Goal: Transaction & Acquisition: Book appointment/travel/reservation

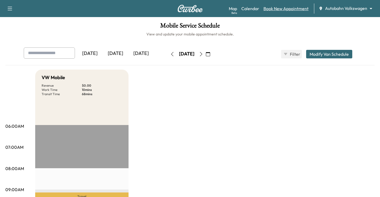
click at [291, 10] on link "Book New Appointment" at bounding box center [285, 8] width 45 height 6
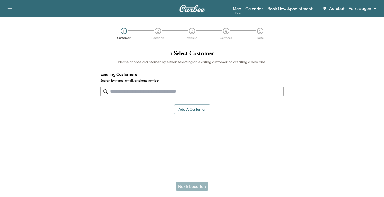
paste input "**********"
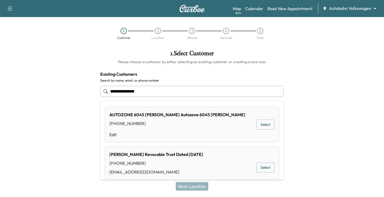
type input "**********"
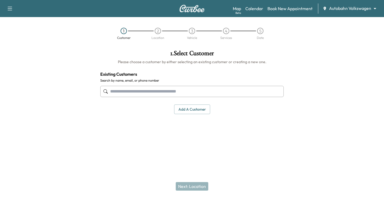
paste input "**********"
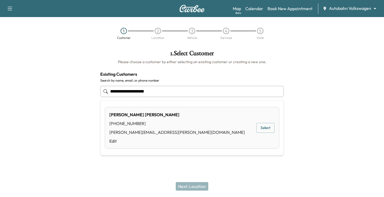
click at [263, 125] on button "Select" at bounding box center [265, 128] width 18 height 10
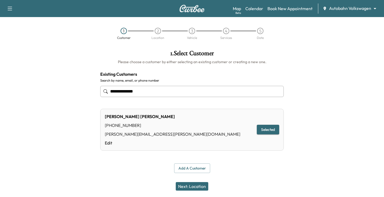
type input "**********"
click at [193, 186] on button "Next: Location" at bounding box center [192, 186] width 33 height 9
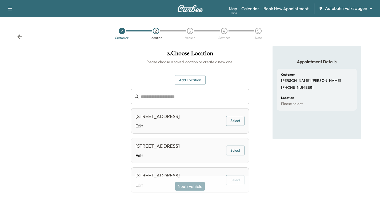
click at [195, 83] on button "Add Location" at bounding box center [190, 80] width 31 height 10
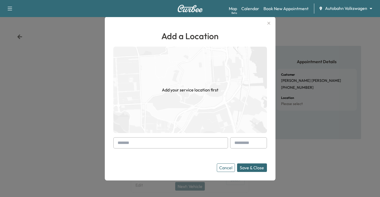
click at [160, 147] on input "text" at bounding box center [170, 142] width 115 height 11
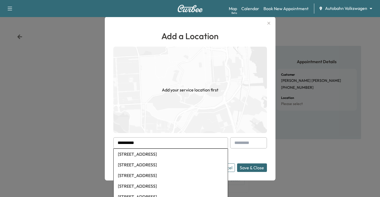
click at [168, 154] on li "[STREET_ADDRESS]" at bounding box center [171, 154] width 114 height 11
type input "**********"
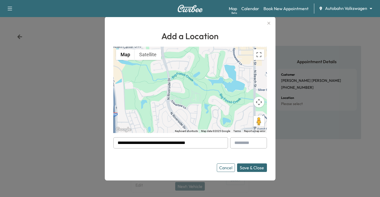
click at [259, 171] on button "Save & Close" at bounding box center [252, 167] width 30 height 9
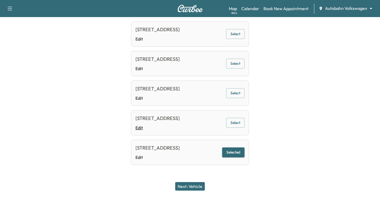
scroll to position [384, 0]
click at [142, 157] on link "Edit" at bounding box center [157, 157] width 44 height 6
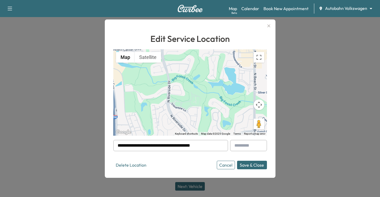
click at [247, 143] on input "text" at bounding box center [248, 145] width 37 height 11
type input "****"
click at [263, 163] on button "Save & Close" at bounding box center [252, 165] width 30 height 9
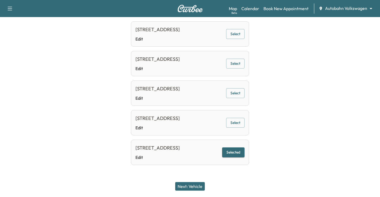
click at [191, 186] on button "Next: Vehicle" at bounding box center [190, 186] width 30 height 9
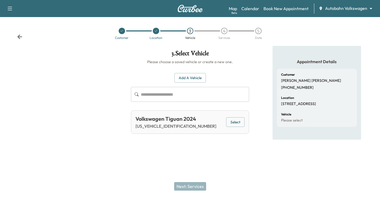
scroll to position [0, 0]
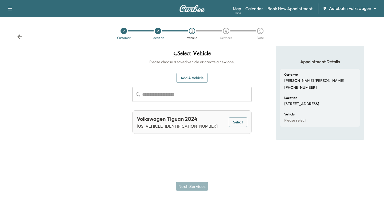
click at [242, 122] on button "Select" at bounding box center [238, 122] width 18 height 10
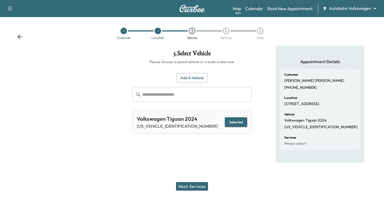
click at [196, 187] on button "Next: Services" at bounding box center [192, 186] width 32 height 9
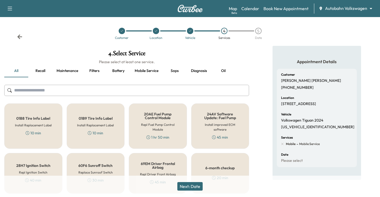
click at [117, 87] on input "text" at bounding box center [126, 90] width 245 height 11
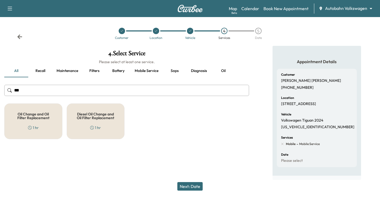
type input "***"
click at [49, 120] on div "Oil Change and Oil Filter Replacement 1 hr" at bounding box center [33, 121] width 58 height 36
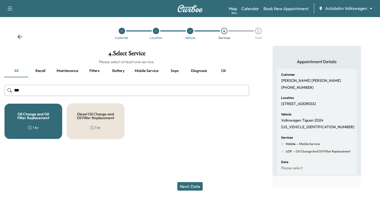
click at [188, 187] on button "Next: Date" at bounding box center [189, 186] width 25 height 9
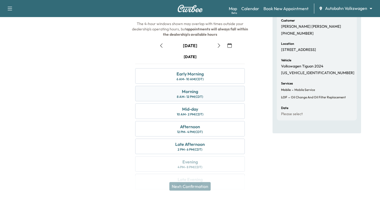
scroll to position [70, 0]
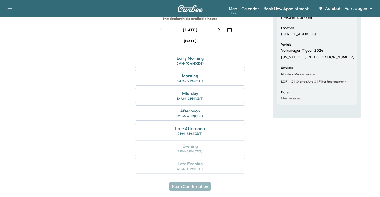
click at [159, 30] on icon "button" at bounding box center [161, 30] width 4 height 4
click at [218, 29] on icon "button" at bounding box center [219, 30] width 4 height 4
click at [214, 29] on div "[DATE]" at bounding box center [190, 30] width 67 height 9
click at [218, 28] on icon "button" at bounding box center [219, 30] width 4 height 4
click at [197, 95] on div "Mid-day" at bounding box center [190, 93] width 16 height 6
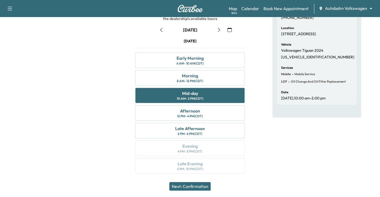
click at [289, 182] on div "Next: Confirmation" at bounding box center [190, 186] width 380 height 21
click at [293, 154] on div "Appointment Details Customer [PERSON_NAME] [PHONE_NUMBER] Location [STREET_ADDR…" at bounding box center [317, 78] width 89 height 204
drag, startPoint x: 293, startPoint y: 169, endPoint x: 289, endPoint y: 168, distance: 3.7
click at [293, 169] on div "Appointment Details Customer [PERSON_NAME] [PHONE_NUMBER] Location [STREET_ADDR…" at bounding box center [317, 78] width 89 height 204
click at [327, 177] on div "Next: Confirmation" at bounding box center [190, 186] width 380 height 21
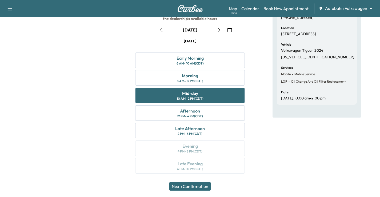
click at [329, 172] on div "Appointment Details Customer [PERSON_NAME] [PHONE_NUMBER] Location [STREET_ADDR…" at bounding box center [317, 78] width 89 height 204
click at [195, 188] on button "Next: Confirmation" at bounding box center [189, 186] width 41 height 9
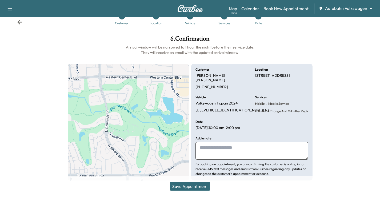
click at [210, 144] on textarea at bounding box center [251, 151] width 113 height 18
click at [194, 186] on button "Save Appointment" at bounding box center [190, 186] width 40 height 9
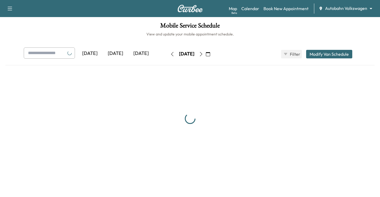
click at [345, 13] on div "Map Beta Calendar Book New Appointment Autobahn Volkswagen ******** ​" at bounding box center [302, 8] width 147 height 10
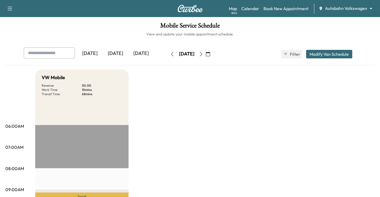
click at [342, 9] on body "Support Log Out Map Beta Calendar Book New Appointment Autobahn Volkswagen ****…" at bounding box center [190, 98] width 380 height 197
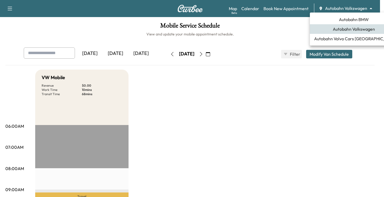
click at [351, 17] on span "Autobahn BMW" at bounding box center [354, 19] width 30 height 6
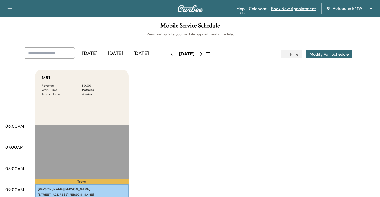
click at [295, 9] on link "Book New Appointment" at bounding box center [293, 8] width 45 height 6
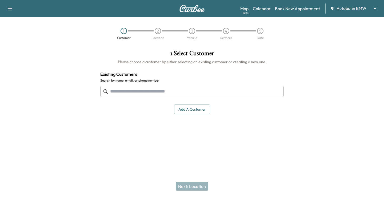
drag, startPoint x: 133, startPoint y: 99, endPoint x: 120, endPoint y: 92, distance: 15.1
paste input "**********"
type input "**********"
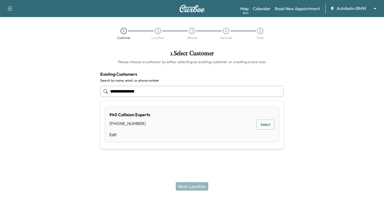
drag, startPoint x: 154, startPoint y: 86, endPoint x: 66, endPoint y: 88, distance: 88.0
click at [66, 88] on div "**********" at bounding box center [192, 95] width 384 height 99
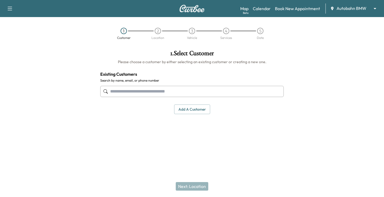
paste input "**********"
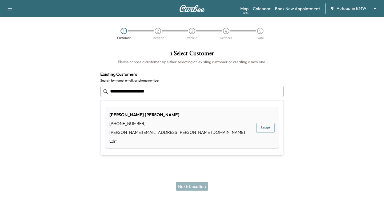
click at [268, 121] on div "Ronald Lahman (940) 781-1443 beth.lahman@gmail.com Edit Select" at bounding box center [192, 128] width 174 height 42
type input "**********"
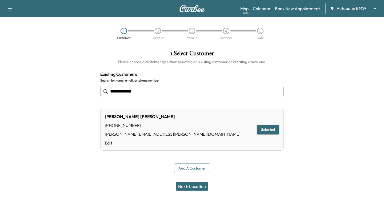
click at [268, 124] on div "Ronald Lahman (940) 781-1443 beth.lahman@gmail.com Edit Selected" at bounding box center [191, 130] width 183 height 42
click at [196, 183] on button "Next: Location" at bounding box center [192, 186] width 33 height 9
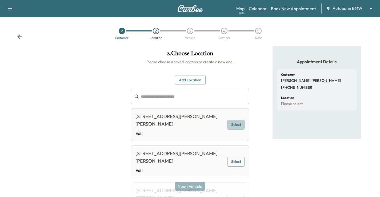
click at [238, 124] on button "Select" at bounding box center [235, 125] width 17 height 10
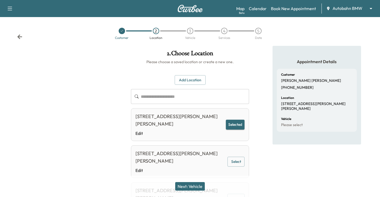
click at [189, 185] on button "Next: Vehicle" at bounding box center [190, 186] width 30 height 9
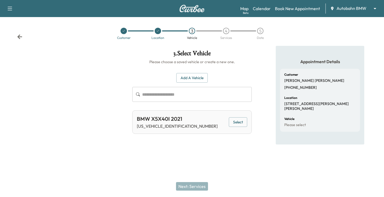
click at [235, 126] on button "Select" at bounding box center [238, 122] width 18 height 10
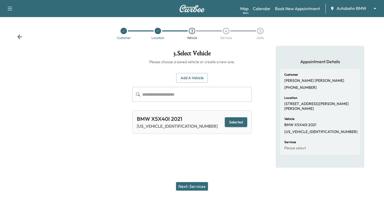
click at [193, 185] on button "Next: Services" at bounding box center [192, 186] width 32 height 9
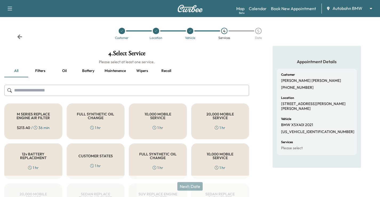
click at [136, 90] on input "text" at bounding box center [126, 90] width 245 height 11
click at [112, 122] on div "FULL SYNTHETIC OIL CHANGE 1 hr" at bounding box center [96, 121] width 58 height 36
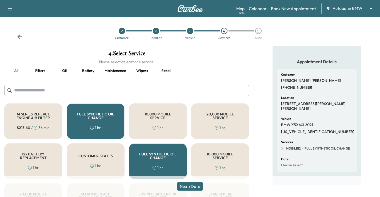
click at [194, 184] on button "Next: Date" at bounding box center [189, 186] width 25 height 9
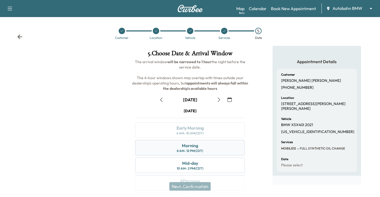
click at [219, 146] on div "Morning 8 AM - 12 PM (CDT)" at bounding box center [190, 147] width 110 height 15
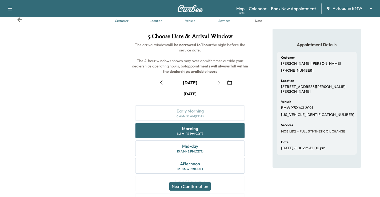
scroll to position [27, 0]
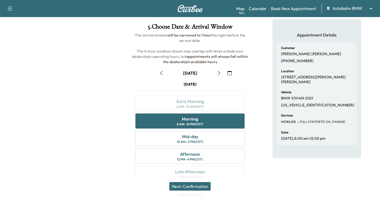
click at [184, 192] on div "Next: Confirmation" at bounding box center [190, 186] width 380 height 21
click at [194, 189] on button "Next: Confirmation" at bounding box center [189, 186] width 41 height 9
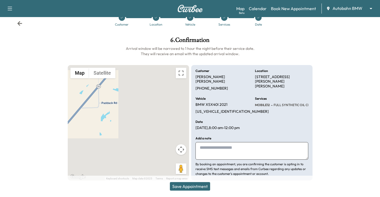
click at [256, 143] on textarea at bounding box center [251, 151] width 113 height 18
click at [196, 185] on button "Save Appointment" at bounding box center [190, 186] width 40 height 9
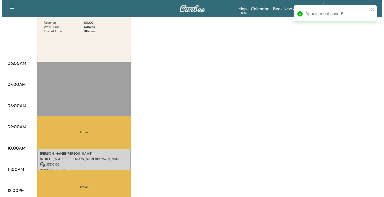
scroll to position [80, 0]
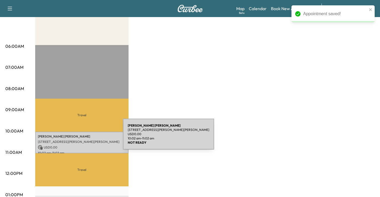
click at [83, 142] on p "699 PADDACK RD, BOWIE, TX 76230, USA" at bounding box center [82, 142] width 88 height 4
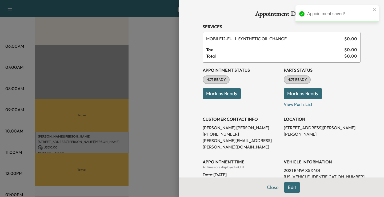
click at [226, 97] on button "Mark as Ready" at bounding box center [222, 93] width 38 height 11
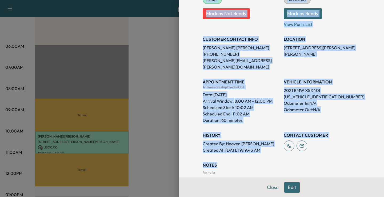
drag, startPoint x: 199, startPoint y: 26, endPoint x: 356, endPoint y: 161, distance: 206.0
click at [356, 161] on div "Appointment Details Services MOBILE12 - FULL SYNTHETIC OIL CHANGE $ 0.00 Tax $ …" at bounding box center [281, 65] width 171 height 290
copy div "Services MOBILE12 - FULL SYNTHETIC OIL CHANGE $ 0.00 Tax $ 0.00 Total $ 0.00 Ap…"
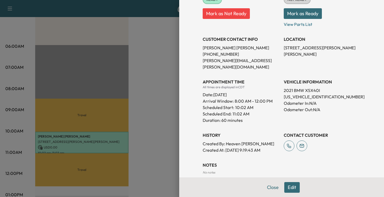
click at [157, 97] on div at bounding box center [192, 98] width 384 height 197
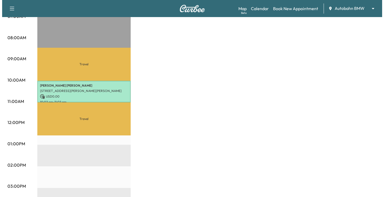
scroll to position [133, 0]
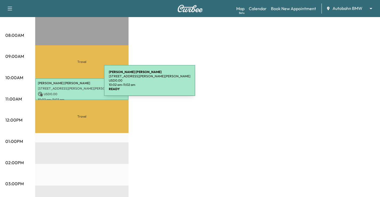
click at [64, 83] on p "Ronald Lahman" at bounding box center [82, 83] width 88 height 4
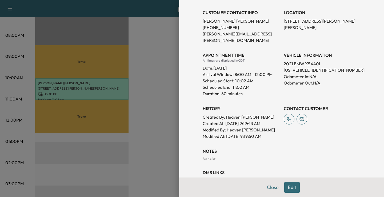
click at [286, 190] on button "Edit" at bounding box center [291, 187] width 15 height 11
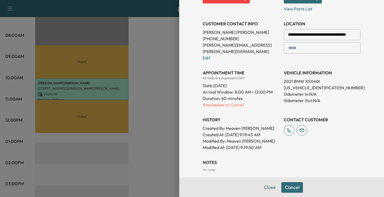
scroll to position [118, 0]
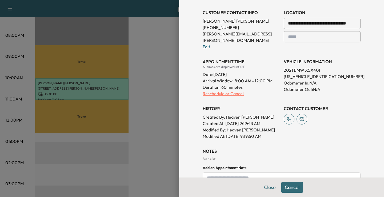
click at [211, 90] on p "Reschedule or Cancel" at bounding box center [241, 93] width 77 height 6
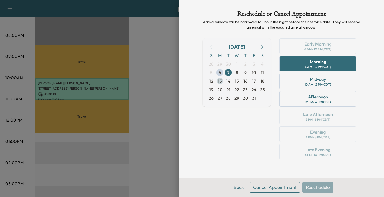
click at [221, 81] on span "13" at bounding box center [220, 81] width 4 height 6
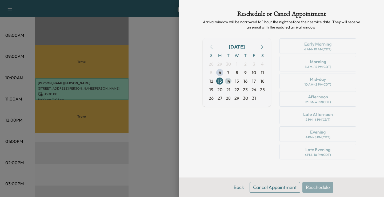
click at [229, 81] on span "14" at bounding box center [228, 81] width 4 height 6
click at [238, 82] on span "15" at bounding box center [237, 81] width 4 height 6
click at [245, 83] on span "16" at bounding box center [245, 81] width 4 height 6
click at [325, 82] on div "Mid-day" at bounding box center [318, 79] width 16 height 6
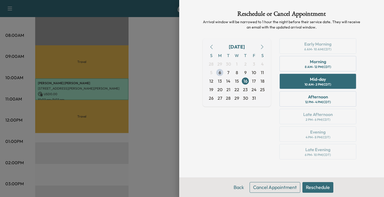
click at [321, 187] on button "Reschedule" at bounding box center [317, 187] width 31 height 11
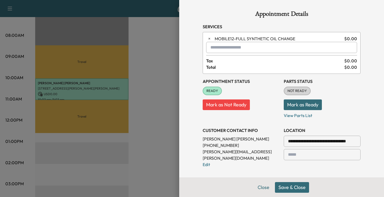
click at [289, 187] on button "Save & Close" at bounding box center [292, 187] width 34 height 11
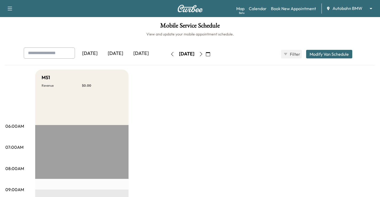
click at [210, 54] on icon "button" at bounding box center [208, 54] width 4 height 4
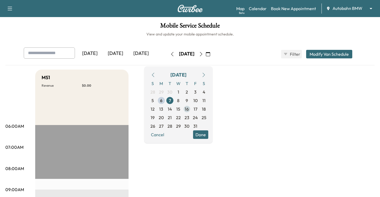
click at [191, 109] on span "16" at bounding box center [187, 109] width 9 height 9
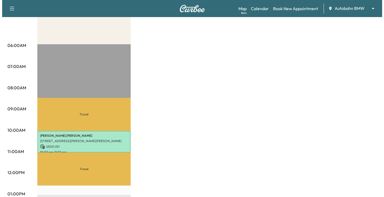
scroll to position [107, 0]
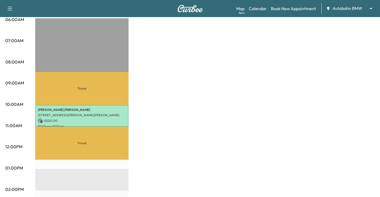
click at [82, 123] on div "Ronald Lahman 699 PADDACK RD, BOWIE, TX 76230, USA USD 0.00 10:02 am - 11:02 am" at bounding box center [81, 116] width 93 height 22
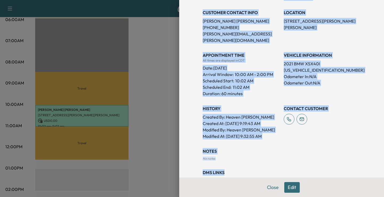
drag, startPoint x: 196, startPoint y: 26, endPoint x: 287, endPoint y: 163, distance: 165.1
click at [287, 163] on div "Appointment Details Services MOBILE12 - FULL SYNTHETIC OIL CHANGE $ 0.00 Tax $ …" at bounding box center [281, 44] width 171 height 303
copy div "Services MOBILE12 - FULL SYNTHETIC OIL CHANGE $ 0.00 Tax $ 0.00 Total $ 0.00 Ap…"
